Goal: Register for event/course

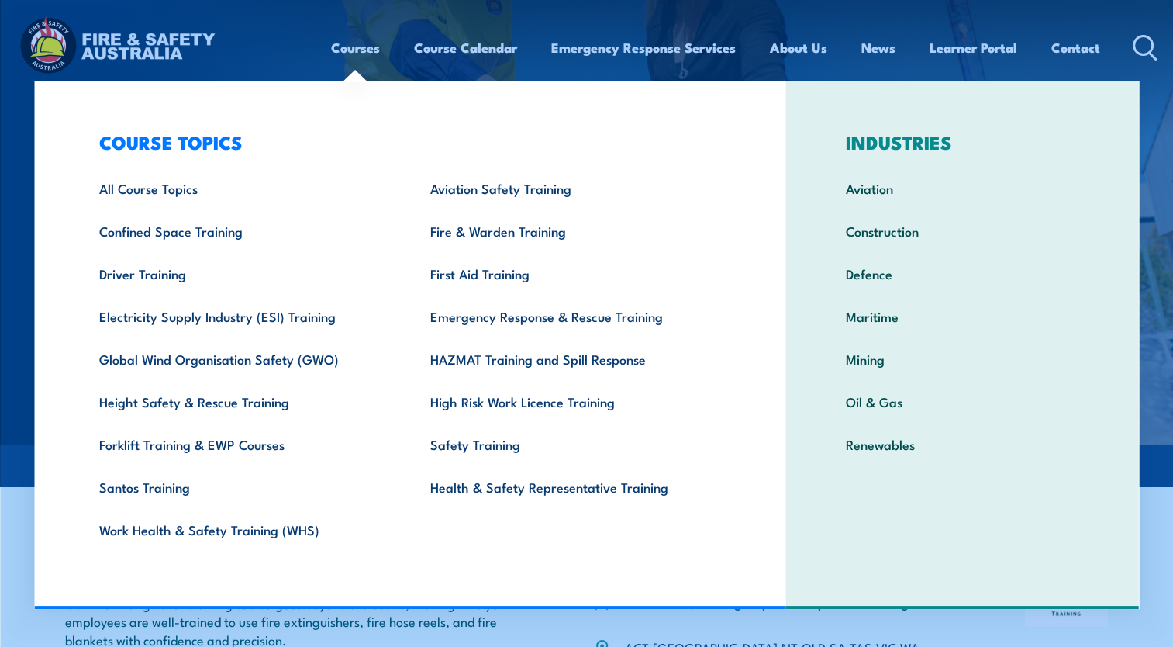
click at [351, 53] on link "Courses" at bounding box center [355, 47] width 49 height 41
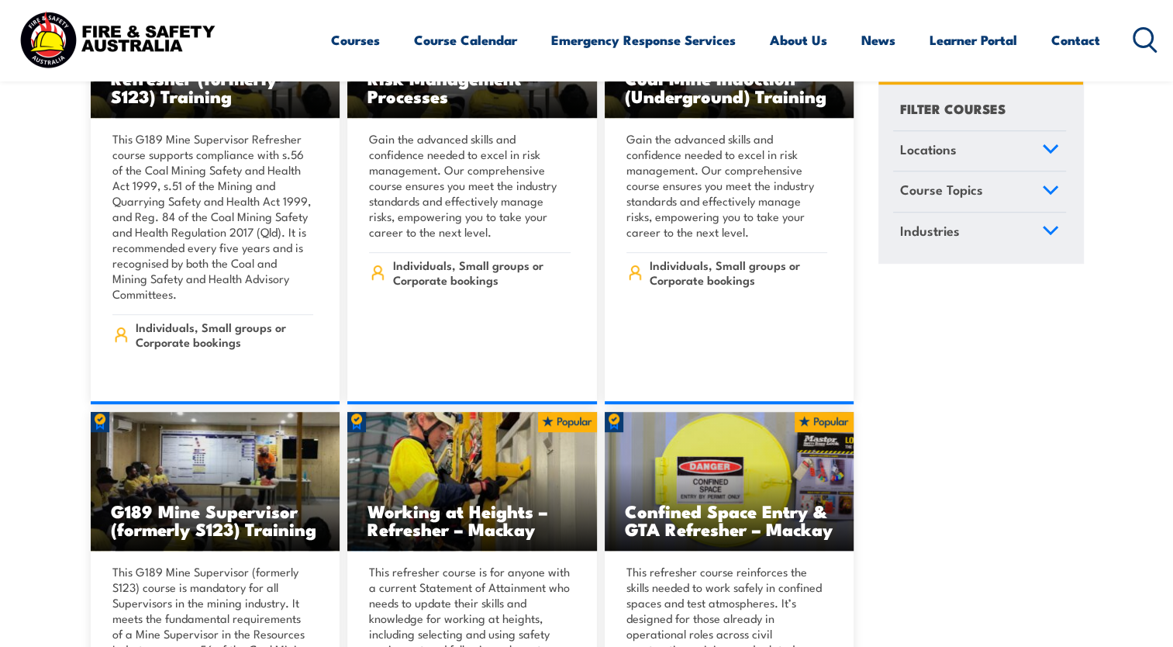
scroll to position [1086, 0]
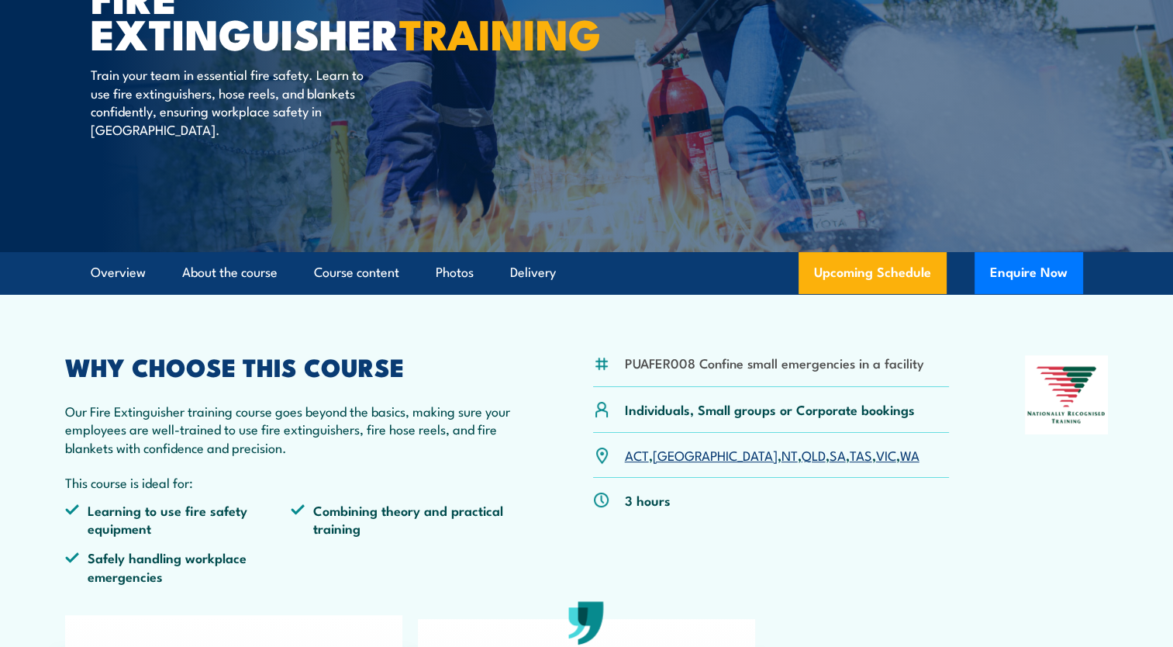
scroll to position [78, 0]
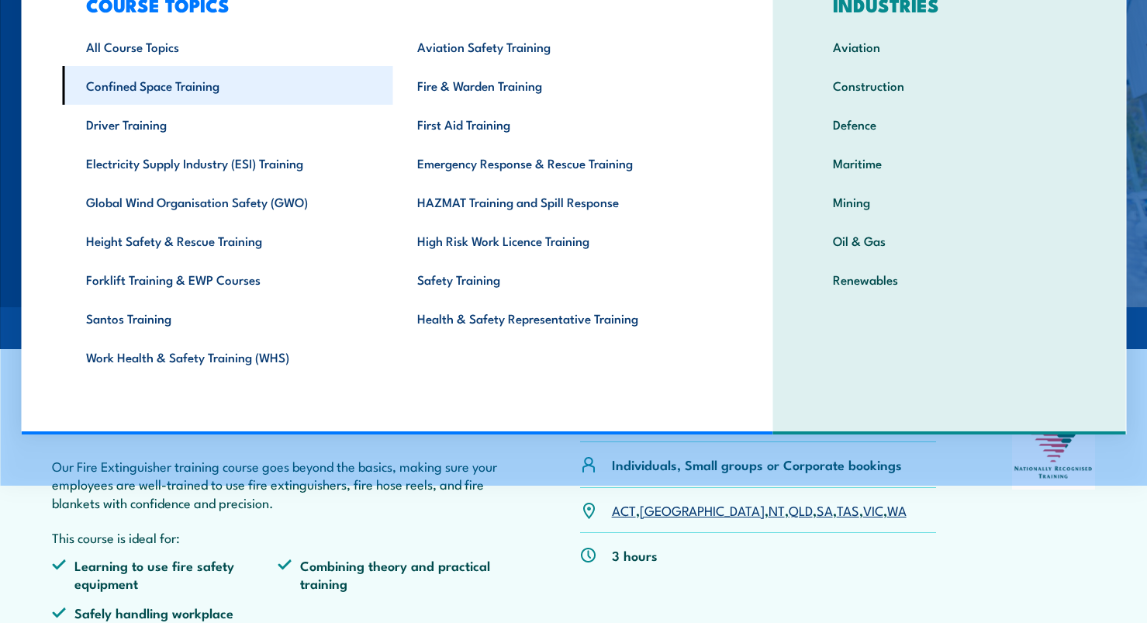
scroll to position [155, 0]
